Goal: Information Seeking & Learning: Learn about a topic

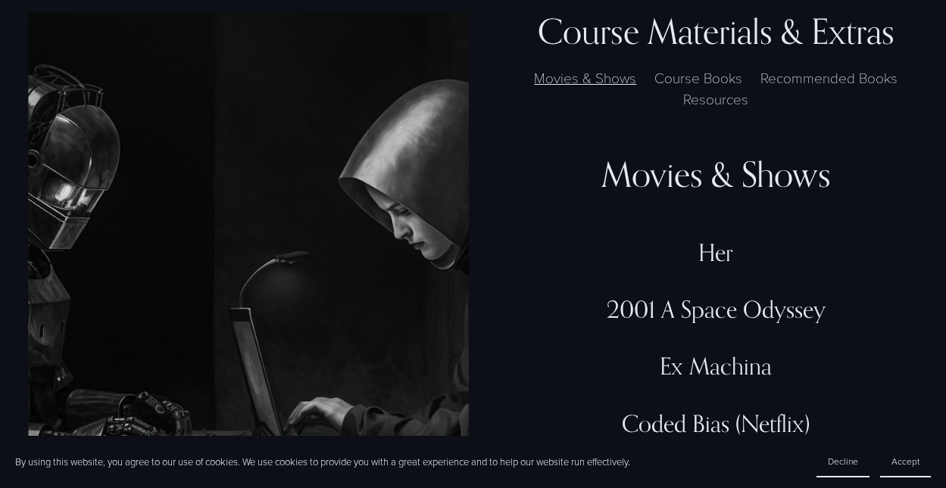
scroll to position [3670, 0]
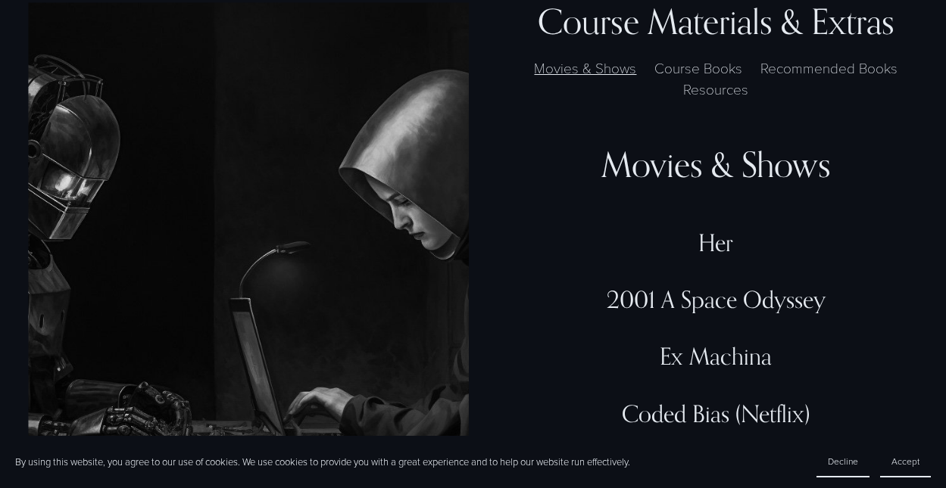
click at [745, 91] on label "Resources" at bounding box center [716, 90] width 80 height 22
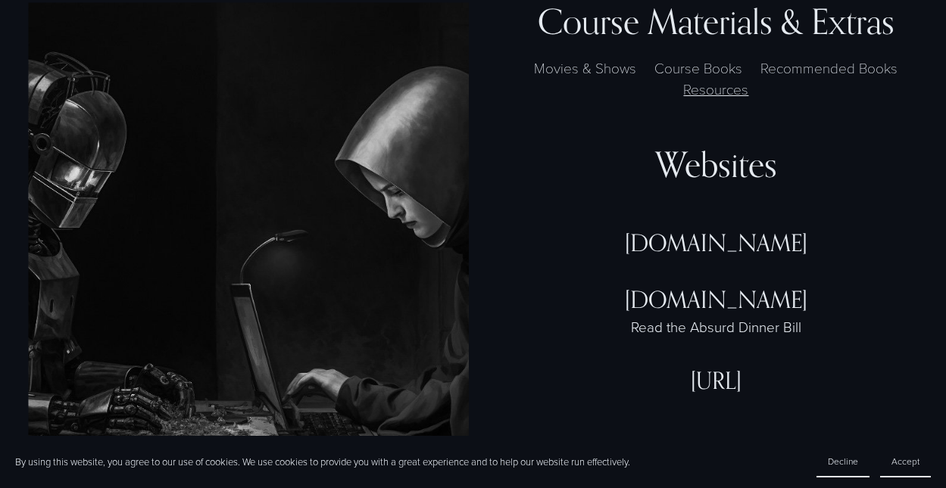
click at [806, 75] on label "Recommended Books" at bounding box center [829, 69] width 151 height 22
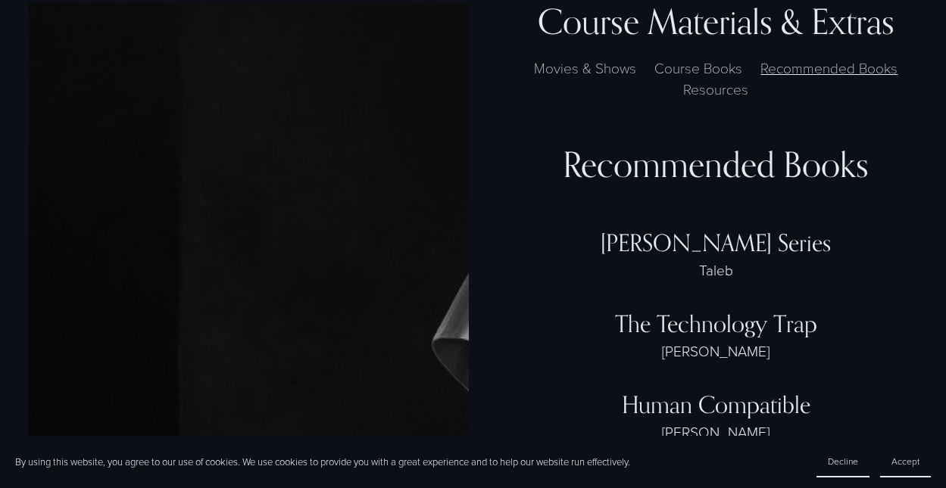
click at [715, 67] on label "Course Books" at bounding box center [699, 69] width 102 height 22
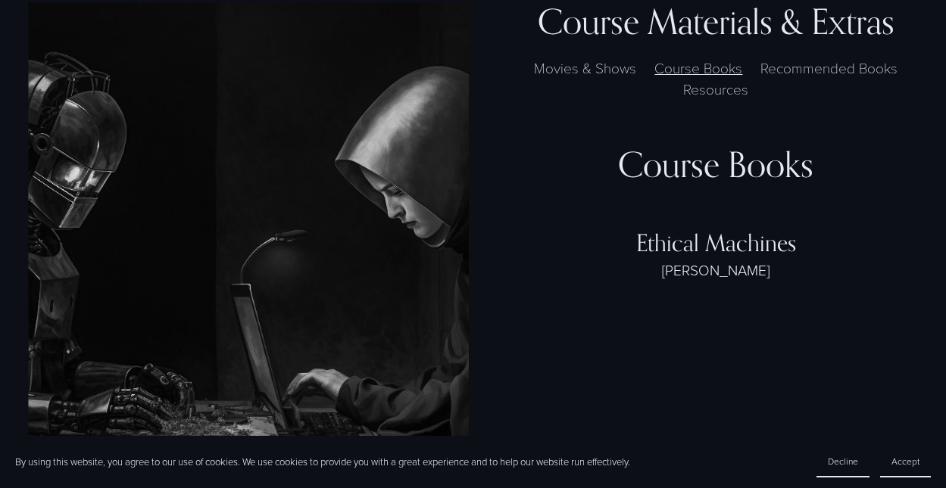
click at [623, 67] on label "Movies & Shows" at bounding box center [585, 69] width 117 height 22
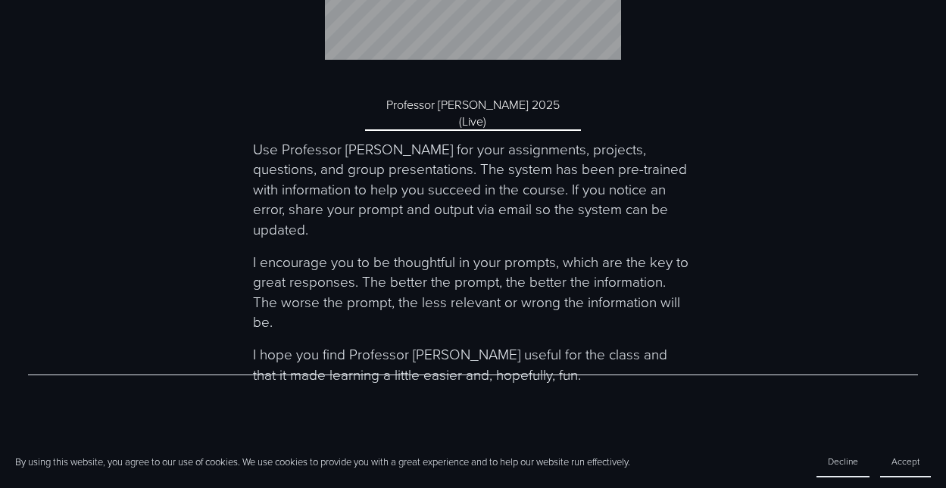
scroll to position [5385, 0]
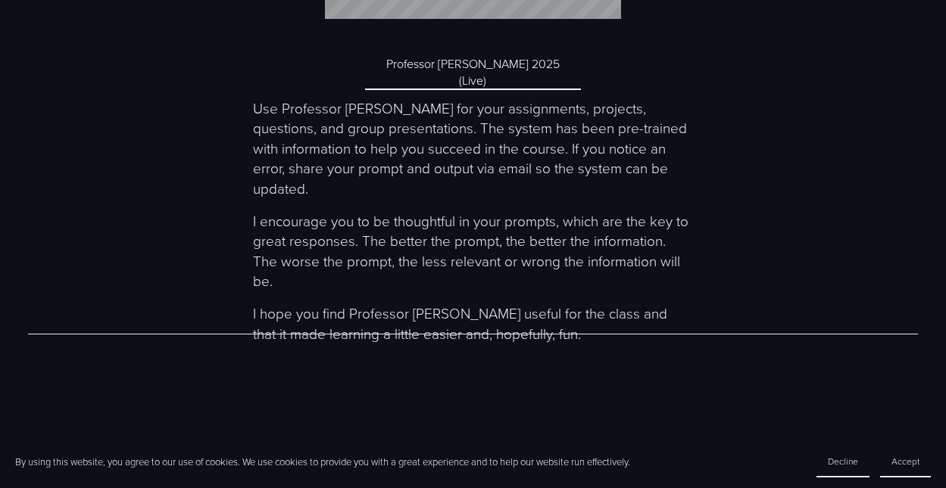
click at [442, 61] on link "Professor McEthical 2025 (Live)" at bounding box center [473, 72] width 216 height 35
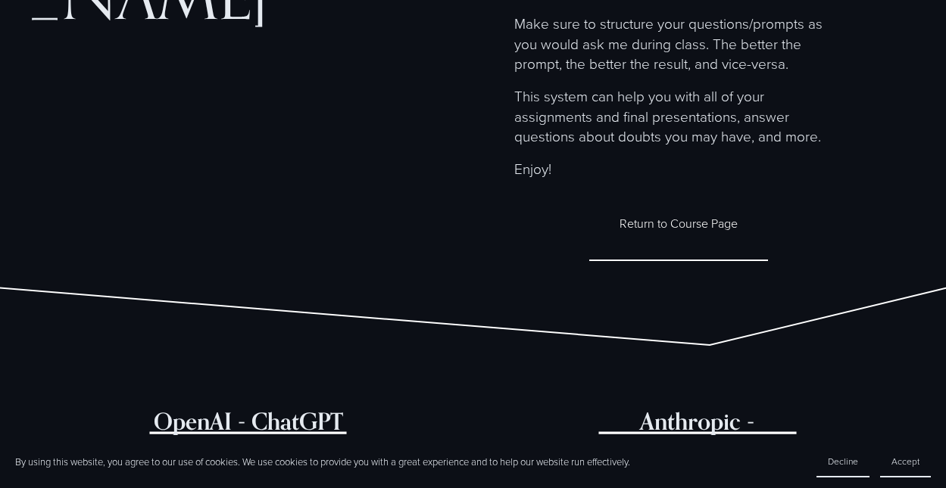
scroll to position [254, 0]
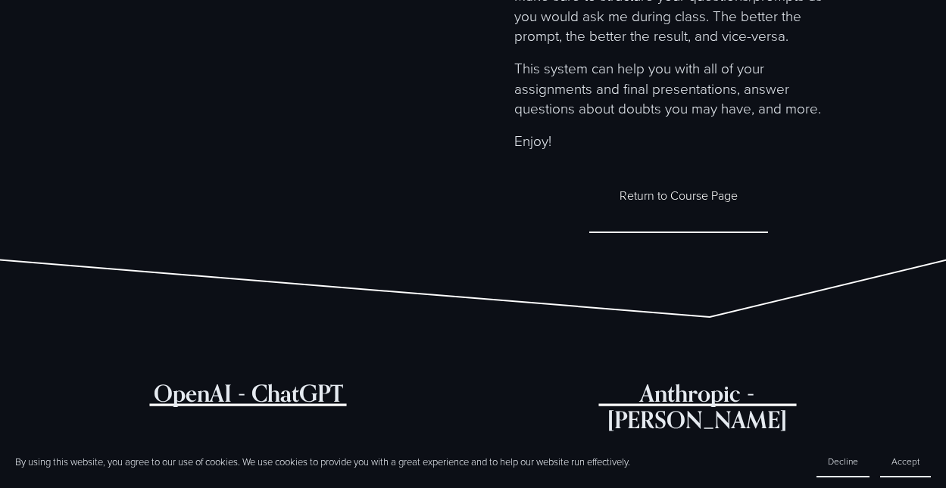
click at [637, 186] on link "Return to Course Page" at bounding box center [678, 196] width 179 height 74
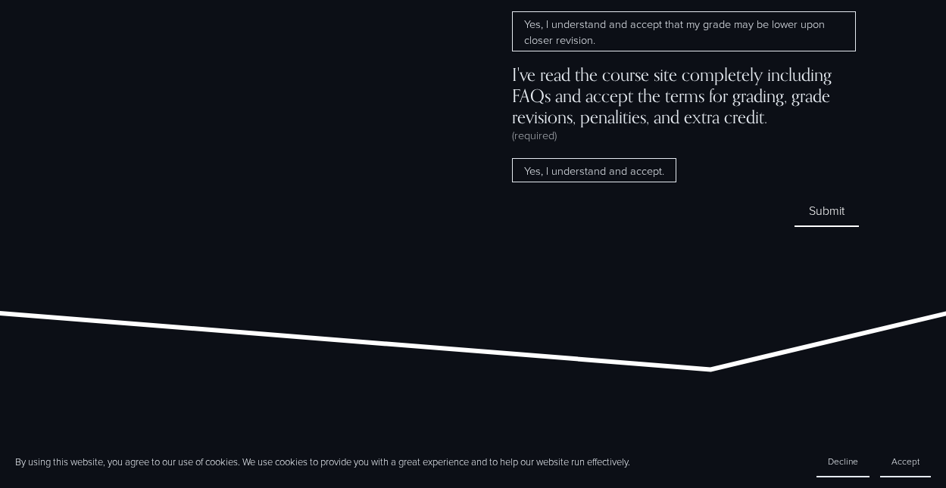
scroll to position [11760, 0]
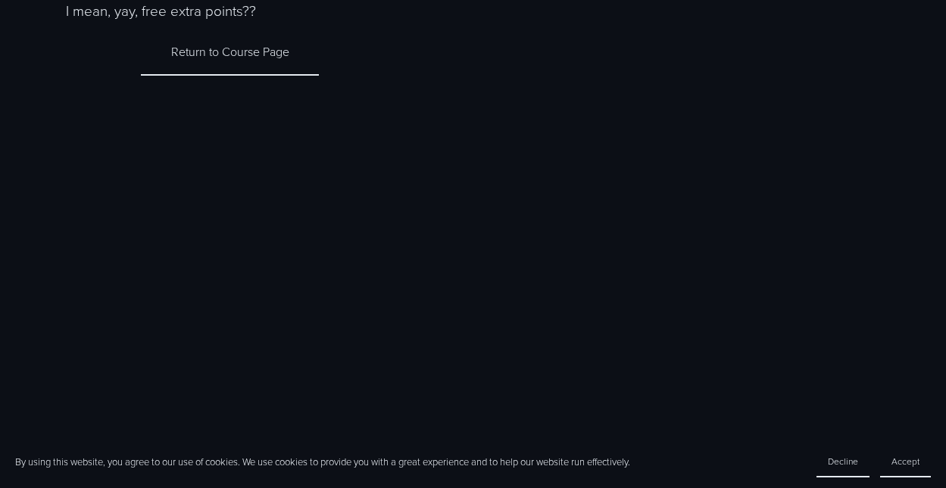
scroll to position [291, 0]
